Goal: Task Accomplishment & Management: Manage account settings

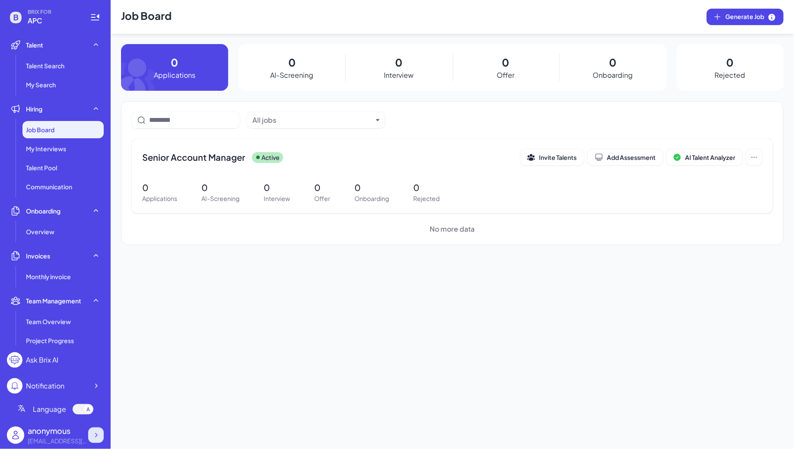
click at [95, 432] on icon at bounding box center [96, 435] width 9 height 9
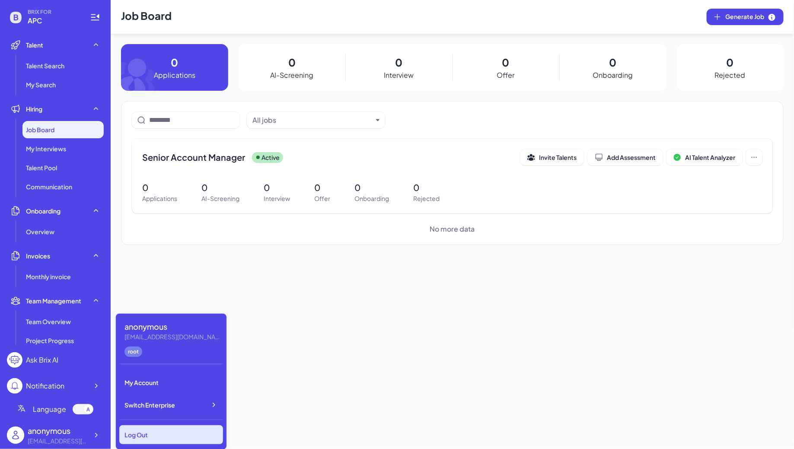
click at [139, 429] on div "Log Out" at bounding box center [171, 434] width 104 height 19
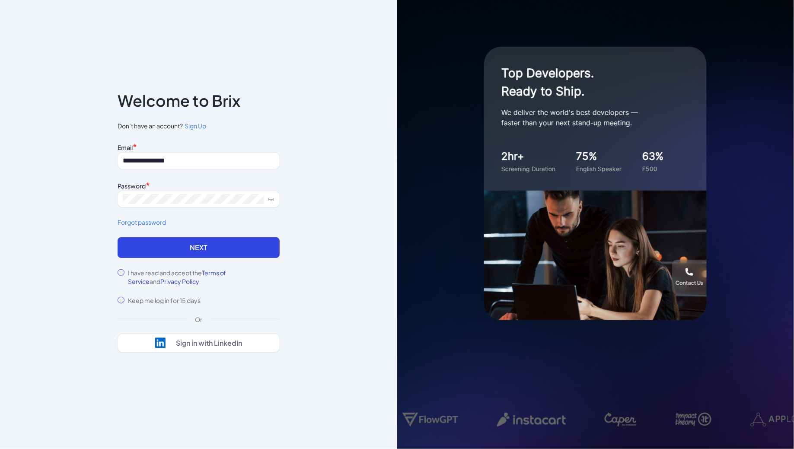
click at [181, 169] on div "**********" at bounding box center [199, 189] width 162 height 96
click at [193, 165] on input "**********" at bounding box center [199, 160] width 162 height 16
type input "**********"
click at [167, 251] on button "Next" at bounding box center [199, 247] width 162 height 21
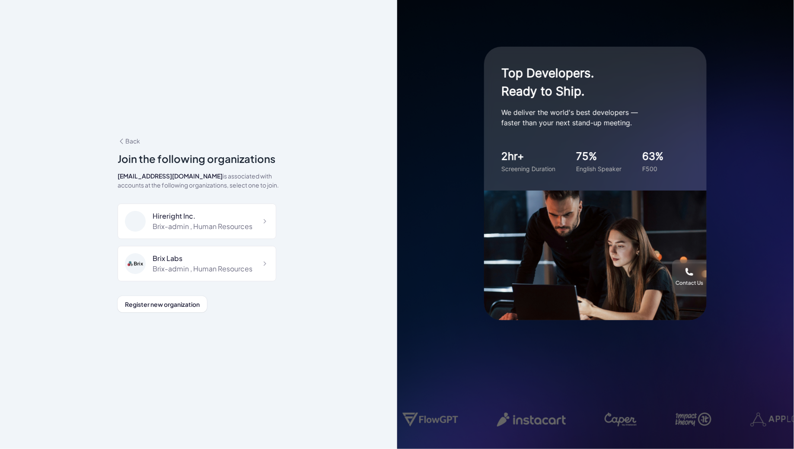
scroll to position [5767, 0]
click at [206, 296] on div "DeepVista" at bounding box center [194, 301] width 85 height 10
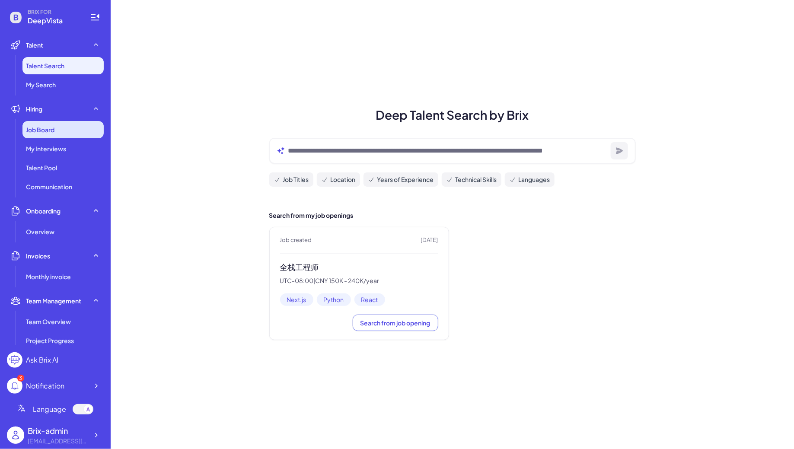
click at [93, 124] on div "Job Board" at bounding box center [62, 129] width 81 height 17
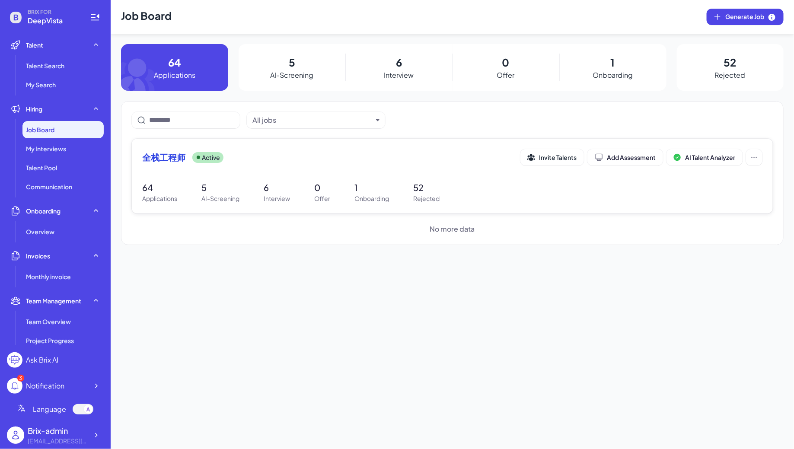
click at [241, 179] on div "全栈工程师 Active Invite Talents Add Assessment AI Talent Analyzer 64 Applications 5…" at bounding box center [452, 176] width 641 height 75
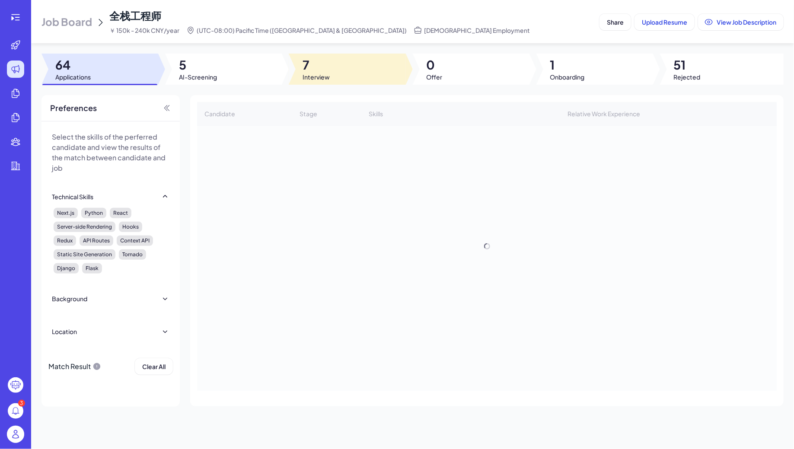
click at [327, 67] on span "7" at bounding box center [315, 65] width 27 height 16
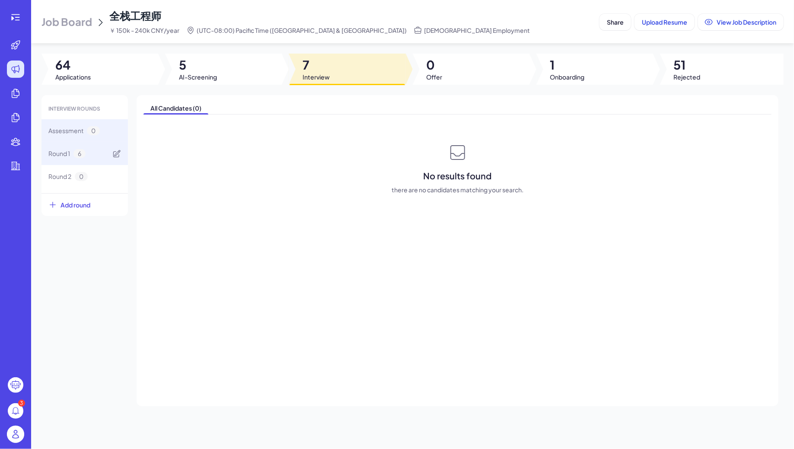
click at [86, 156] on div "Round 1 6" at bounding box center [84, 153] width 86 height 23
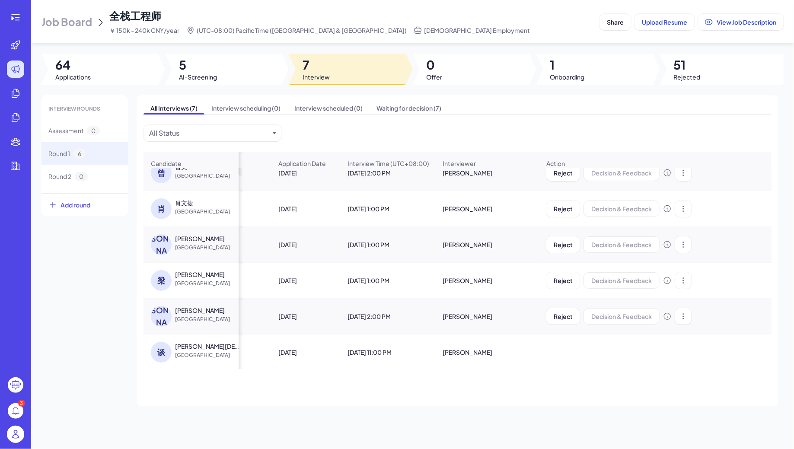
scroll to position [0, 80]
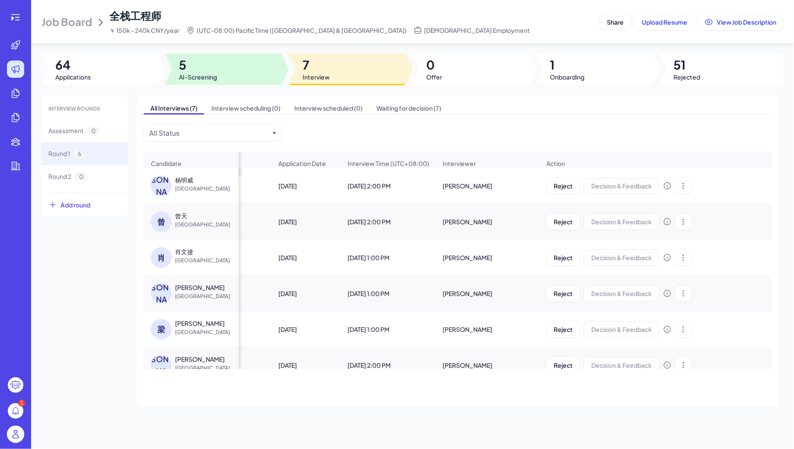
click at [203, 74] on span "AI-Screening" at bounding box center [198, 77] width 38 height 9
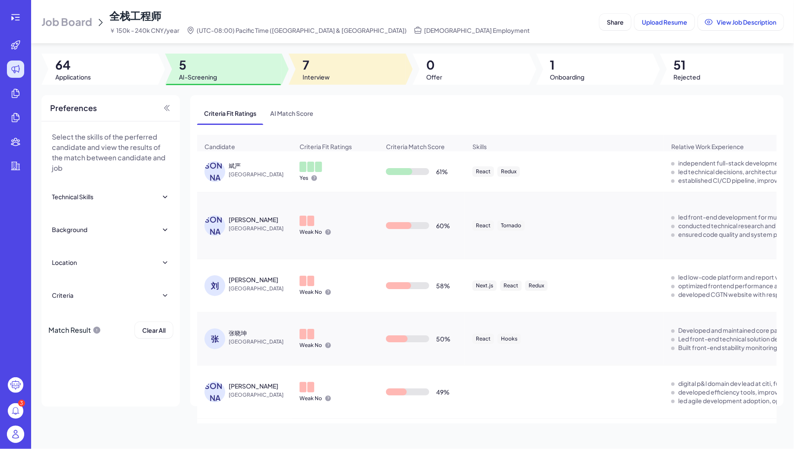
click at [331, 72] on div at bounding box center [347, 69] width 117 height 31
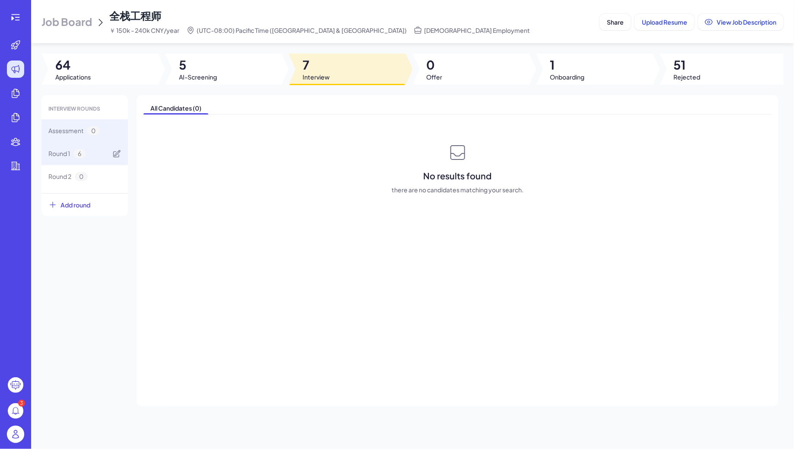
click at [79, 154] on span "6" at bounding box center [79, 153] width 12 height 9
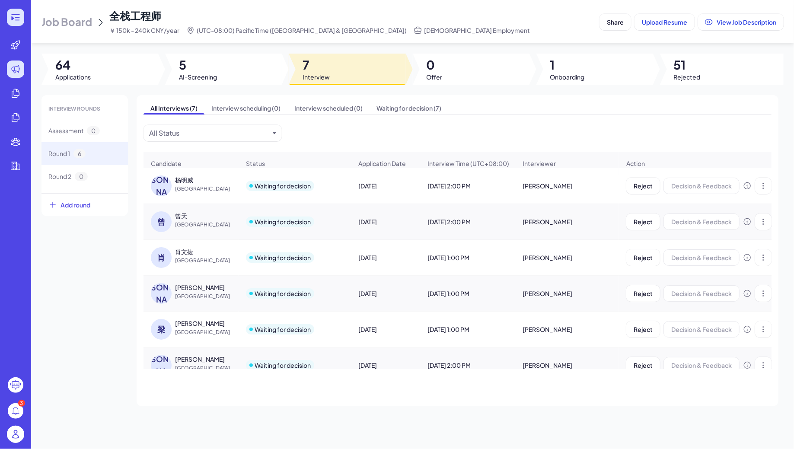
click at [16, 18] on icon at bounding box center [15, 17] width 10 height 10
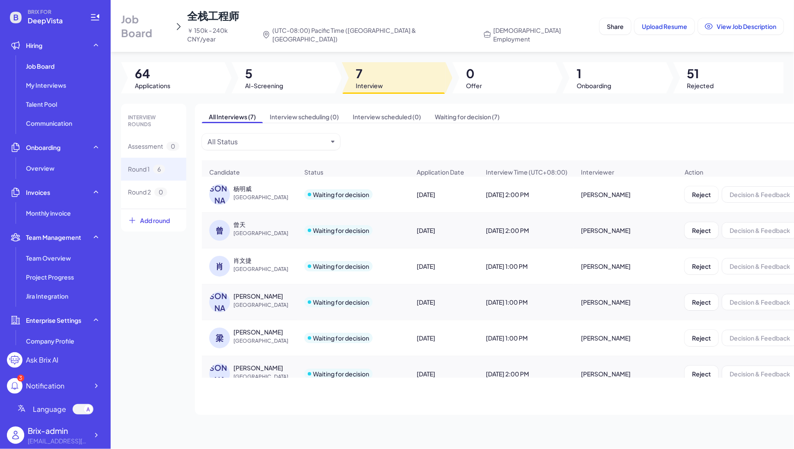
scroll to position [146, 0]
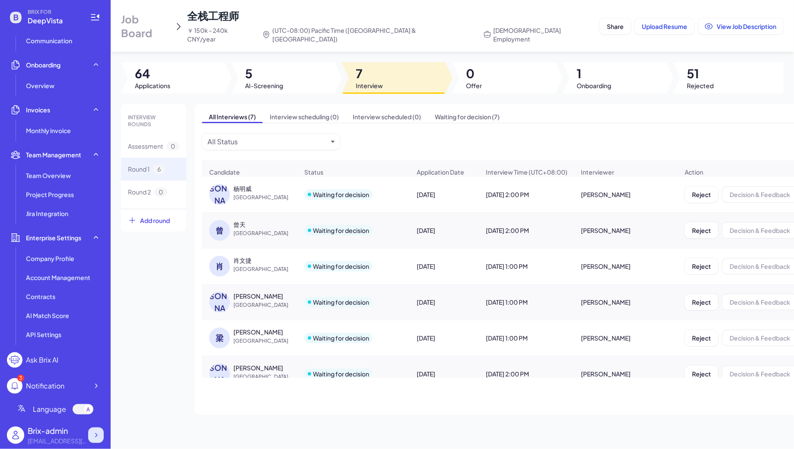
click at [95, 437] on icon at bounding box center [96, 435] width 9 height 9
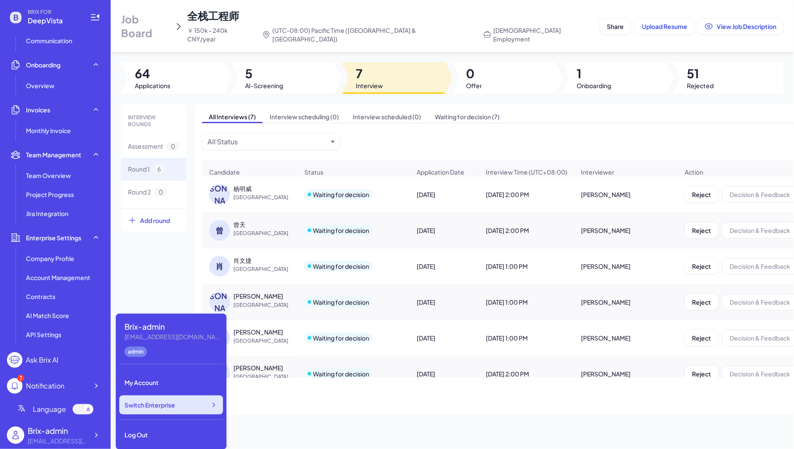
click at [173, 409] on span "Switch Enterprise" at bounding box center [149, 404] width 51 height 9
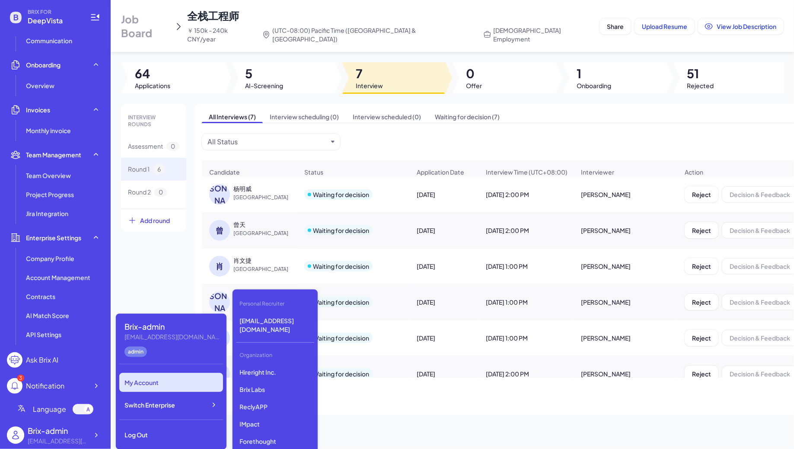
scroll to position [2176, 0]
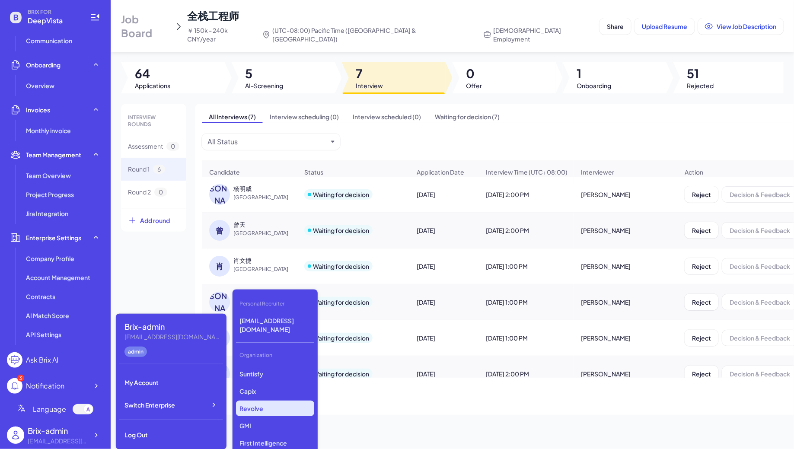
click at [254, 401] on p "Revolve" at bounding box center [275, 408] width 78 height 16
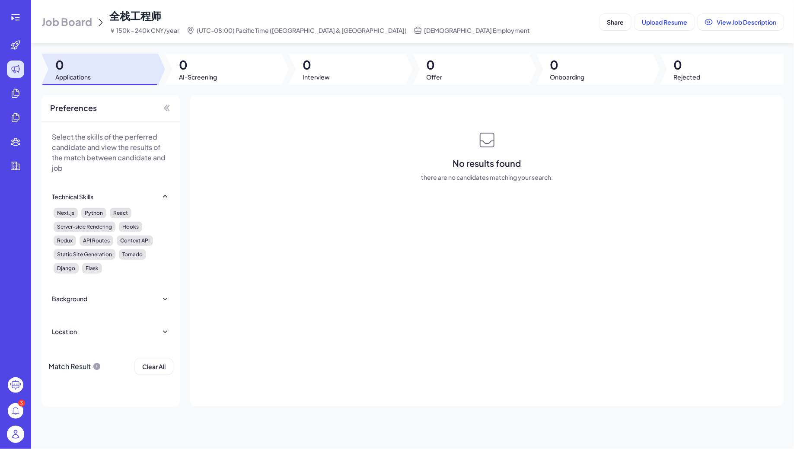
click at [80, 16] on span "Job Board" at bounding box center [66, 22] width 51 height 14
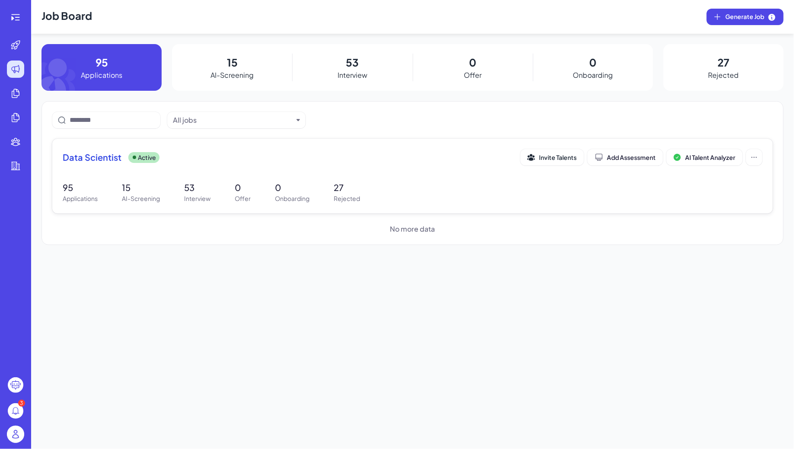
click at [220, 157] on div "Data Scientist Active" at bounding box center [291, 157] width 457 height 12
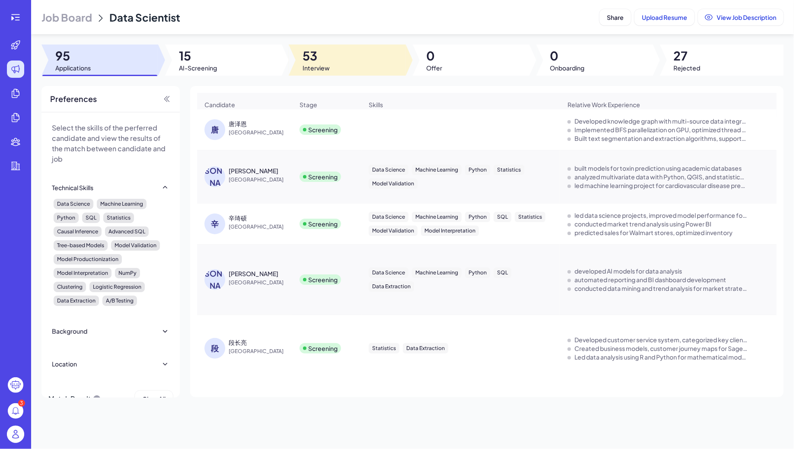
click at [307, 57] on span "53" at bounding box center [315, 56] width 27 height 16
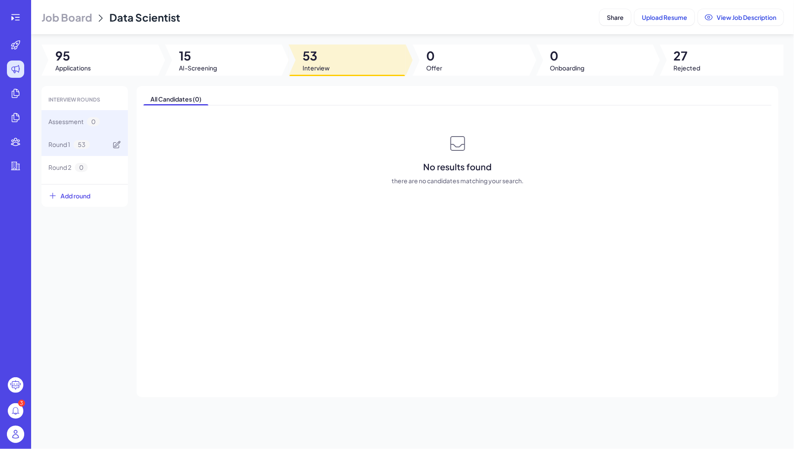
click at [63, 151] on div "Round 1 53" at bounding box center [84, 144] width 86 height 23
